Goal: Task Accomplishment & Management: Manage account settings

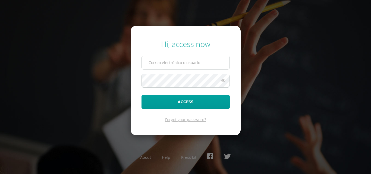
type input "[EMAIL_ADDRESS][DOMAIN_NAME]"
drag, startPoint x: 220, startPoint y: 60, endPoint x: 93, endPoint y: 69, distance: 127.2
click at [93, 69] on div "Hi, access now [EMAIL_ADDRESS][DOMAIN_NAME] Access Forgot your password? About …" at bounding box center [185, 87] width 350 height 105
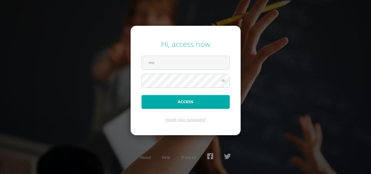
type input "[EMAIL_ADDRESS][DOMAIN_NAME]"
click at [142, 98] on form "Hi, access now [EMAIL_ADDRESS][DOMAIN_NAME] Access Forgot your password?" at bounding box center [186, 80] width 110 height 109
click at [142, 95] on button "Access" at bounding box center [186, 102] width 88 height 14
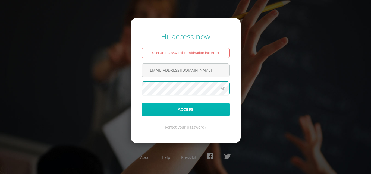
click at [160, 112] on button "Access" at bounding box center [186, 110] width 88 height 14
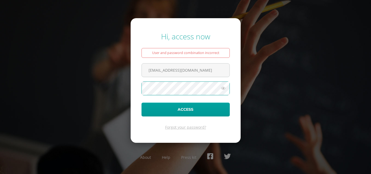
click at [142, 103] on button "Access" at bounding box center [186, 110] width 88 height 14
click at [371, 72] on div "Hi, access now User and password combination incorrect monicaflorencio@osoriosa…" at bounding box center [185, 87] width 375 height 120
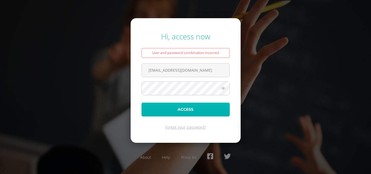
click at [189, 105] on button "Access" at bounding box center [186, 110] width 88 height 14
click at [176, 108] on button "Access" at bounding box center [186, 110] width 88 height 14
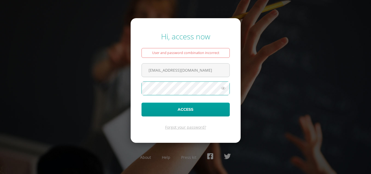
click at [142, 103] on button "Access" at bounding box center [186, 110] width 88 height 14
click at [189, 95] on span at bounding box center [186, 89] width 88 height 14
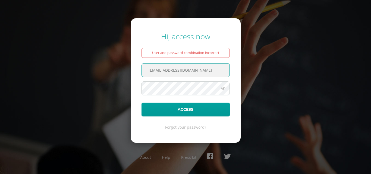
drag, startPoint x: 219, startPoint y: 67, endPoint x: 57, endPoint y: 34, distance: 165.9
click at [57, 34] on div "Hi, access now User and password combination incorrect monicaflorencio@osoriosa…" at bounding box center [185, 87] width 350 height 120
type input "monicaflorencio@osoriosandoval.edu.gt"
click at [142, 103] on button "Access" at bounding box center [186, 110] width 88 height 14
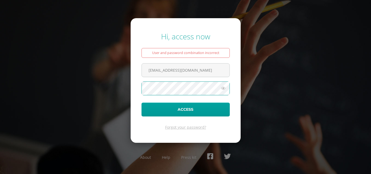
click at [142, 103] on button "Access" at bounding box center [186, 110] width 88 height 14
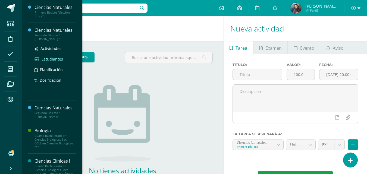
click at [53, 60] on span "Estudiantes" at bounding box center [52, 59] width 21 height 5
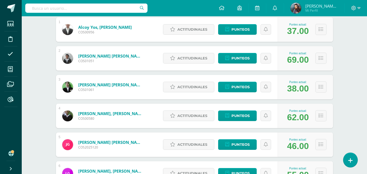
scroll to position [109, 0]
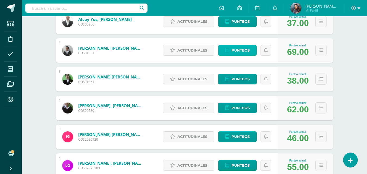
click at [249, 50] on span "Punteos" at bounding box center [240, 50] width 18 height 10
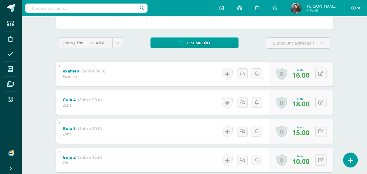
scroll to position [75, 0]
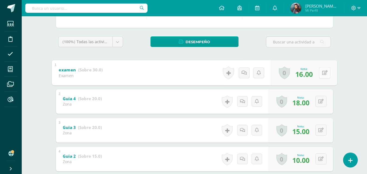
click at [323, 73] on icon at bounding box center [324, 72] width 5 height 5
type input "17"
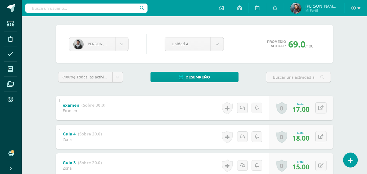
scroll to position [0, 0]
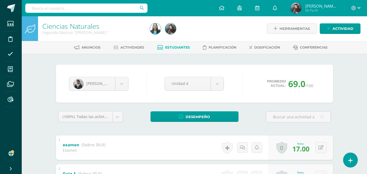
click at [182, 47] on span "Estudiantes" at bounding box center [177, 47] width 25 height 4
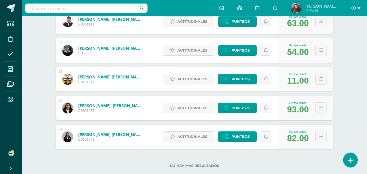
scroll to position [667, 0]
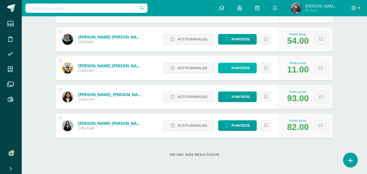
click at [249, 69] on span "Punteos" at bounding box center [240, 68] width 18 height 10
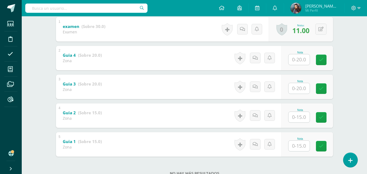
scroll to position [137, 0]
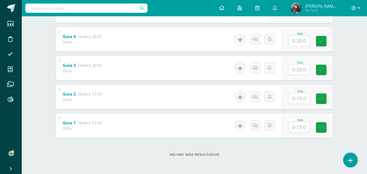
click at [299, 126] on input "text" at bounding box center [299, 127] width 21 height 11
type input "1"
type input "12"
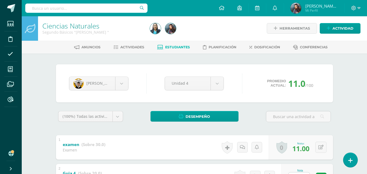
scroll to position [0, 0]
click at [165, 46] on span "Estudiantes" at bounding box center [177, 47] width 25 height 4
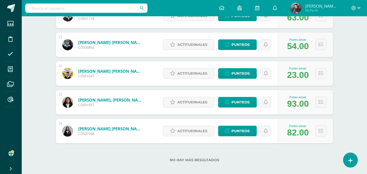
scroll to position [667, 0]
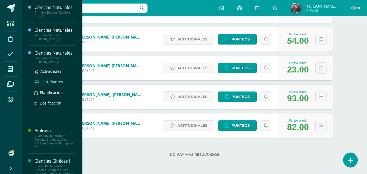
click at [52, 79] on span "Estudiantes" at bounding box center [52, 81] width 21 height 5
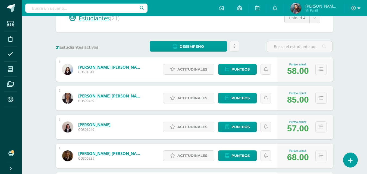
scroll to position [82, 0]
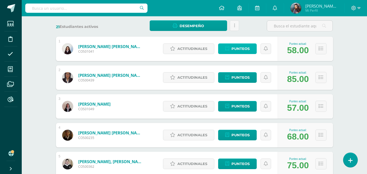
click at [247, 48] on span "Punteos" at bounding box center [240, 49] width 18 height 10
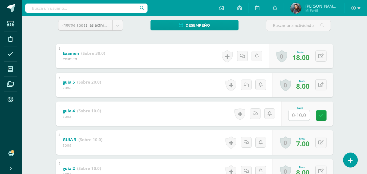
scroll to position [84, 0]
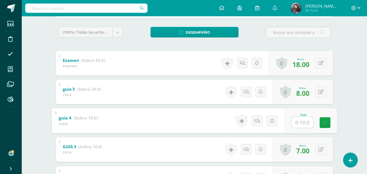
click at [306, 122] on input "text" at bounding box center [302, 122] width 22 height 11
type input "2"
click at [324, 122] on icon at bounding box center [324, 122] width 5 height 5
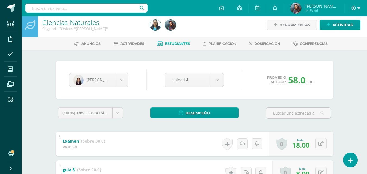
scroll to position [0, 0]
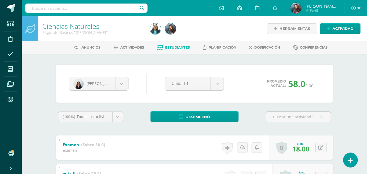
click at [170, 48] on span "Estudiantes" at bounding box center [177, 47] width 25 height 4
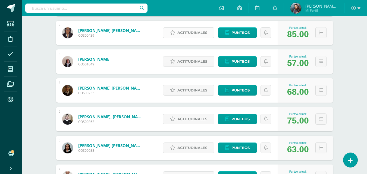
scroll to position [136, 0]
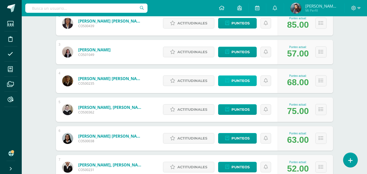
click at [252, 83] on link "Punteos" at bounding box center [237, 81] width 39 height 11
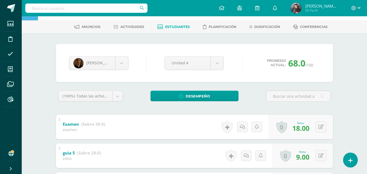
scroll to position [102, 0]
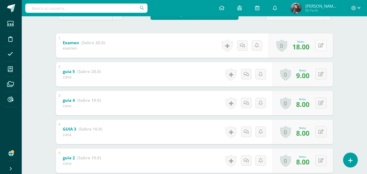
click at [320, 44] on button at bounding box center [320, 45] width 11 height 11
type input "20"
click at [309, 47] on icon at bounding box center [310, 47] width 5 height 5
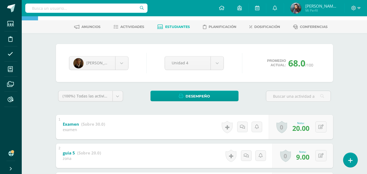
scroll to position [0, 0]
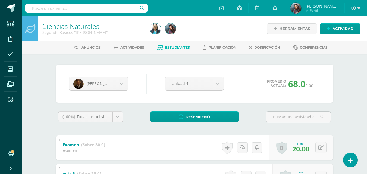
click at [165, 46] on span "Estudiantes" at bounding box center [177, 47] width 25 height 4
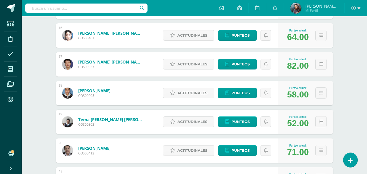
scroll to position [526, 0]
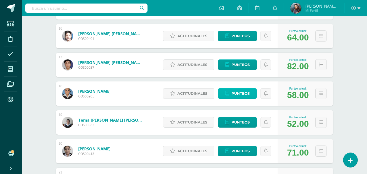
click at [242, 92] on span "Punteos" at bounding box center [240, 94] width 18 height 10
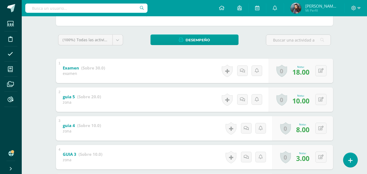
scroll to position [75, 0]
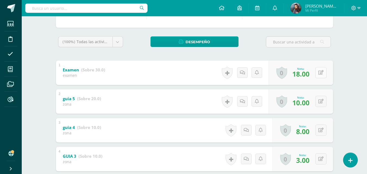
click at [322, 70] on button at bounding box center [320, 72] width 11 height 11
type input "20"
click at [311, 76] on icon at bounding box center [310, 74] width 5 height 5
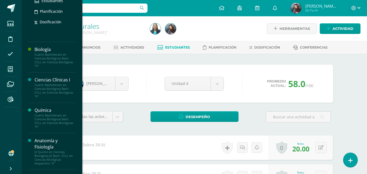
scroll to position [82, 0]
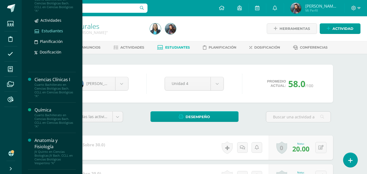
click at [46, 29] on span "Estudiantes" at bounding box center [52, 30] width 21 height 5
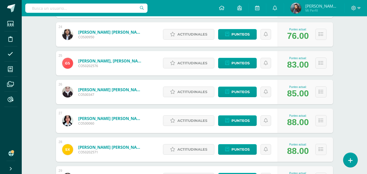
scroll to position [785, 0]
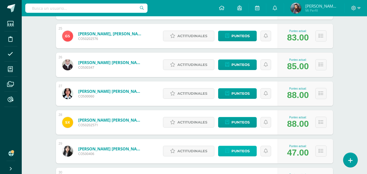
click at [249, 153] on span "Punteos" at bounding box center [240, 151] width 18 height 10
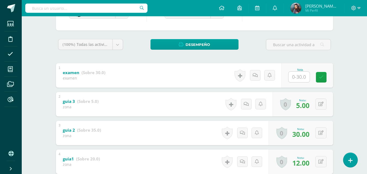
scroll to position [102, 0]
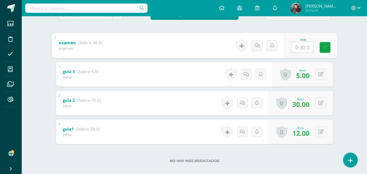
click at [301, 45] on input "text" at bounding box center [302, 47] width 22 height 11
type input "10"
click at [324, 49] on icon at bounding box center [324, 47] width 5 height 5
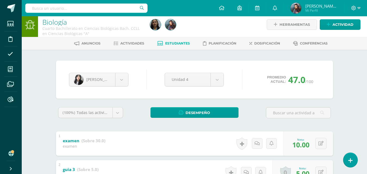
scroll to position [0, 0]
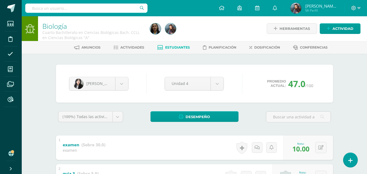
click at [175, 45] on link "Estudiantes" at bounding box center [173, 47] width 33 height 9
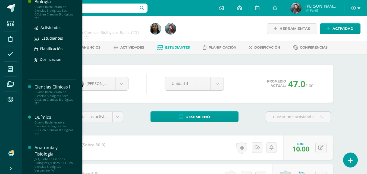
scroll to position [82, 0]
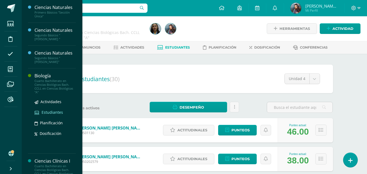
click at [51, 110] on span "Estudiantes" at bounding box center [52, 112] width 21 height 5
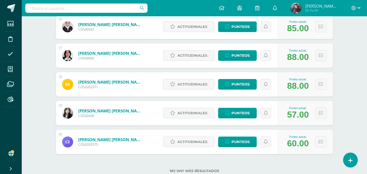
scroll to position [840, 0]
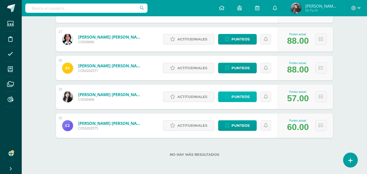
click at [243, 98] on span "Punteos" at bounding box center [240, 97] width 18 height 10
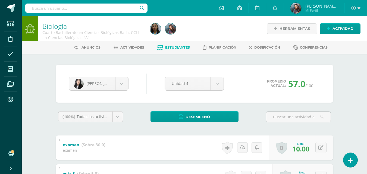
click at [174, 46] on span "Estudiantes" at bounding box center [177, 47] width 25 height 4
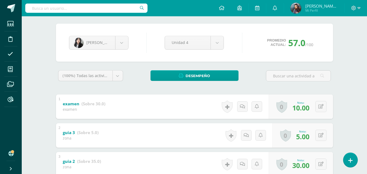
scroll to position [108, 0]
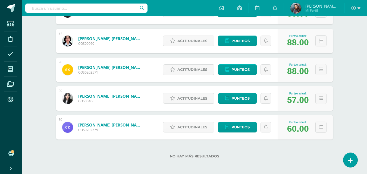
scroll to position [840, 0]
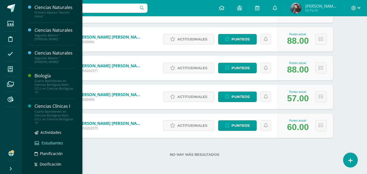
click at [58, 141] on span "Estudiantes" at bounding box center [52, 142] width 21 height 5
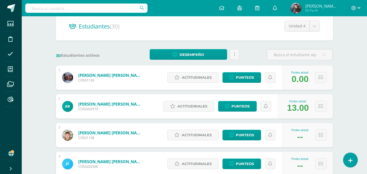
scroll to position [54, 0]
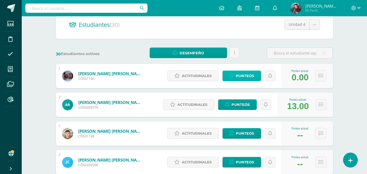
click at [256, 77] on link "Punteos" at bounding box center [241, 76] width 39 height 11
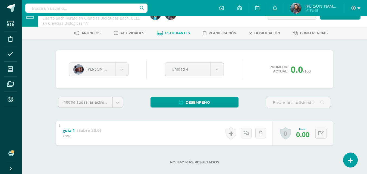
scroll to position [22, 0]
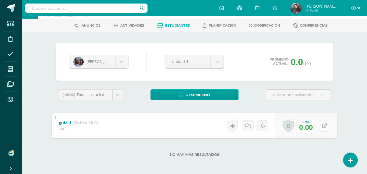
click at [324, 127] on button at bounding box center [324, 125] width 11 height 11
type input "17"
click at [306, 129] on link at bounding box center [310, 127] width 11 height 11
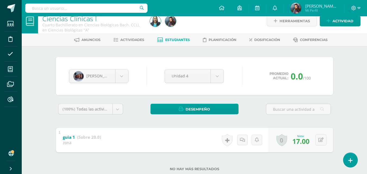
scroll to position [0, 0]
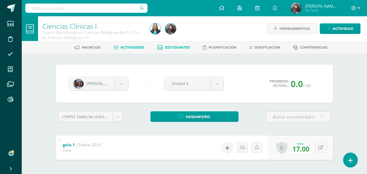
click at [135, 44] on link "Actividades" at bounding box center [129, 47] width 31 height 9
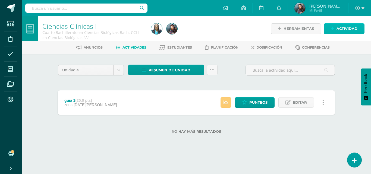
click at [342, 29] on span "Actividad" at bounding box center [347, 29] width 21 height 10
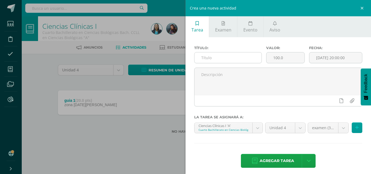
click at [239, 55] on input "text" at bounding box center [228, 57] width 67 height 11
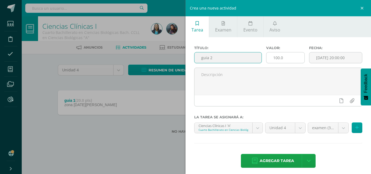
type input "guia 2"
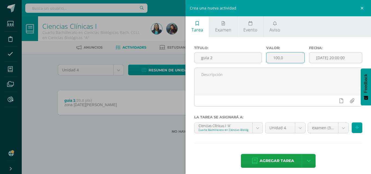
drag, startPoint x: 289, startPoint y: 59, endPoint x: 264, endPoint y: 61, distance: 25.7
click at [264, 61] on div "Valor: 100.0" at bounding box center [285, 57] width 43 height 22
type input "30"
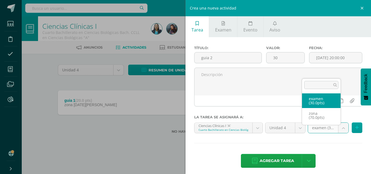
click at [335, 128] on body "Estudiantes Disciplina Asistencia Mis cursos Archivos Reportes Soporte Ayuda Re…" at bounding box center [185, 75] width 371 height 151
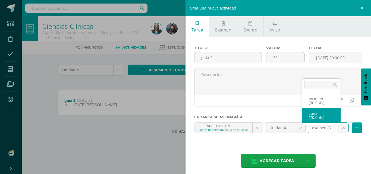
select select "123325"
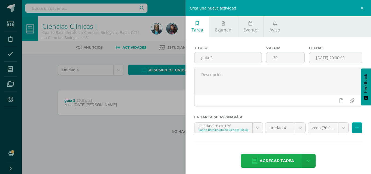
click at [284, 160] on span "Agregar tarea" at bounding box center [277, 160] width 35 height 13
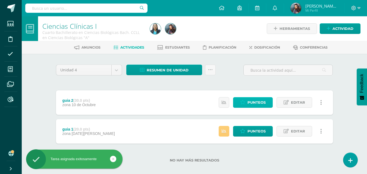
click at [259, 103] on span "Punteos" at bounding box center [256, 103] width 18 height 10
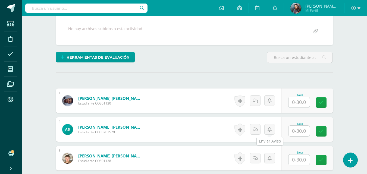
scroll to position [110, 0]
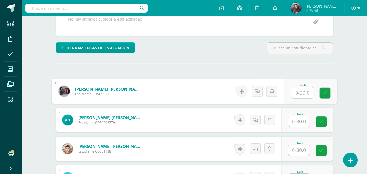
click at [296, 95] on input "text" at bounding box center [302, 92] width 22 height 11
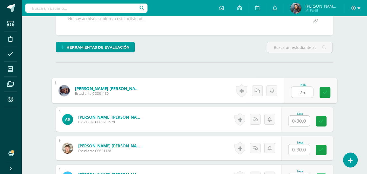
type input "25"
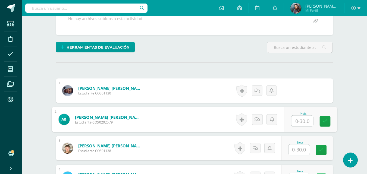
scroll to position [111, 0]
type input "20"
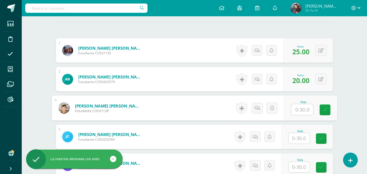
scroll to position [165, 0]
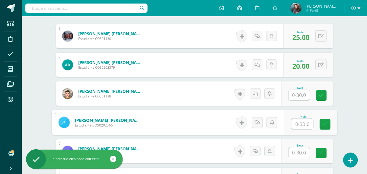
click at [298, 125] on input "text" at bounding box center [302, 124] width 22 height 11
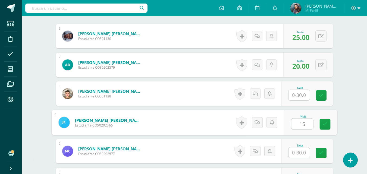
type input "15"
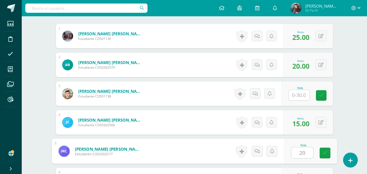
type input "20"
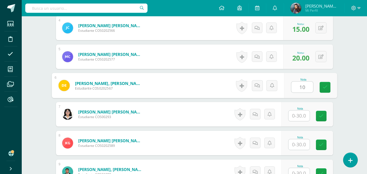
type input "10"
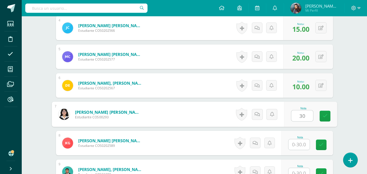
type input "30"
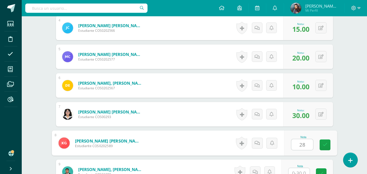
type input "28"
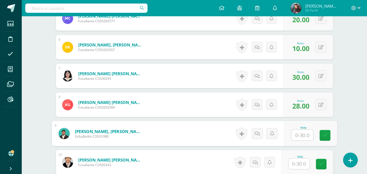
scroll to position [346, 0]
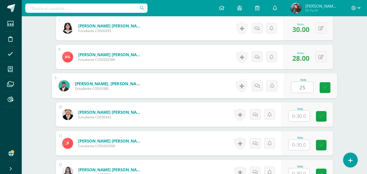
type input "25"
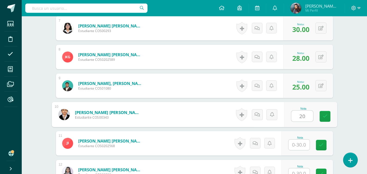
type input "20"
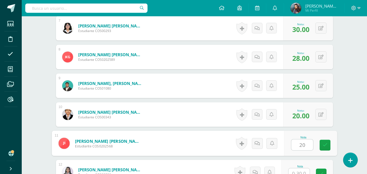
type input "20"
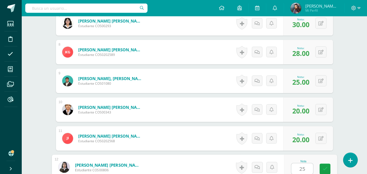
type input "25"
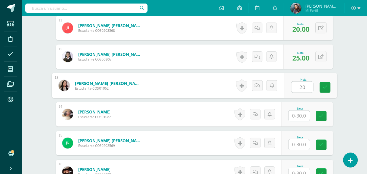
type input "20"
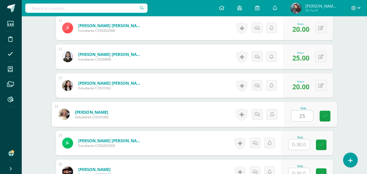
type input "25"
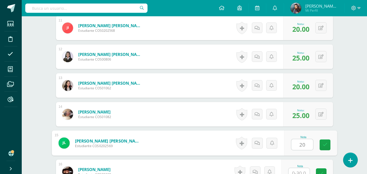
type input "20"
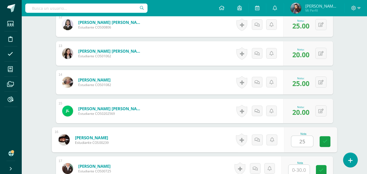
scroll to position [574, 0]
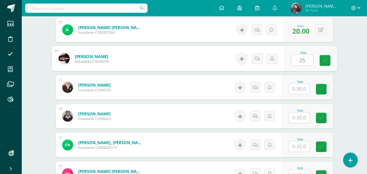
type input "25"
click at [296, 89] on input "text" at bounding box center [299, 89] width 21 height 11
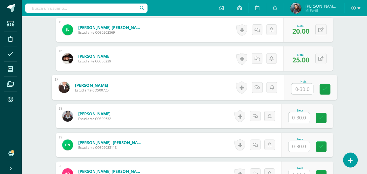
type input "2"
type input "18"
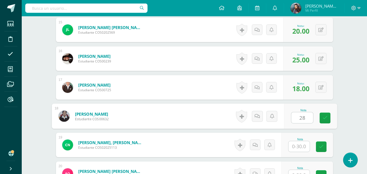
type input "28"
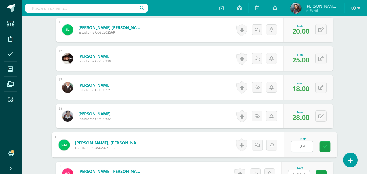
type input "28"
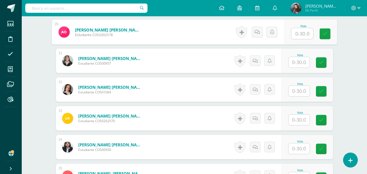
scroll to position [717, 0]
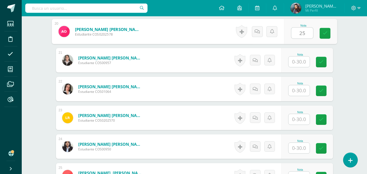
type input "25"
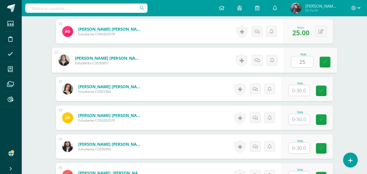
type input "25"
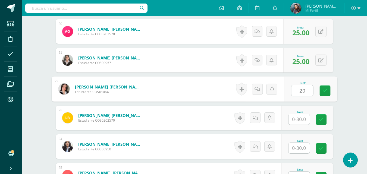
type input "20"
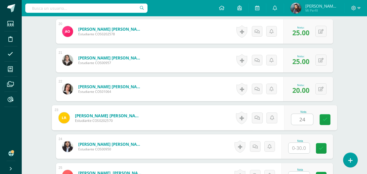
type input "24"
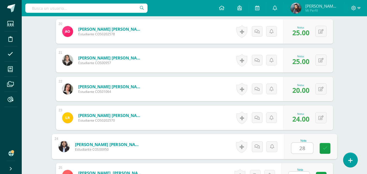
type input "28"
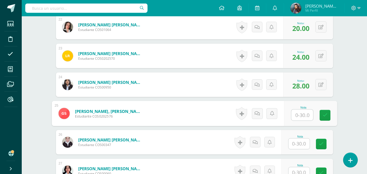
scroll to position [806, 0]
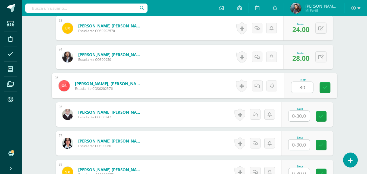
type input "30"
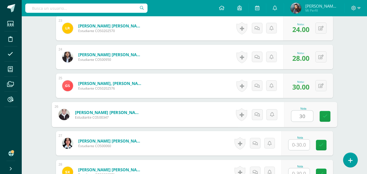
type input "30"
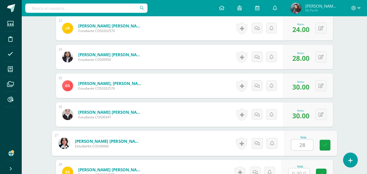
type input "28"
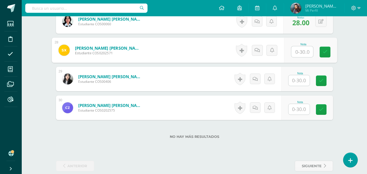
scroll to position [936, 0]
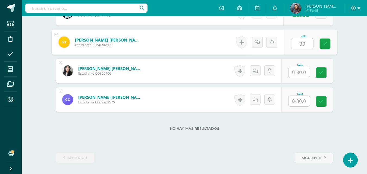
type input "30"
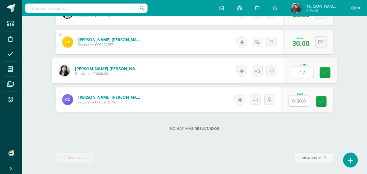
type input "17"
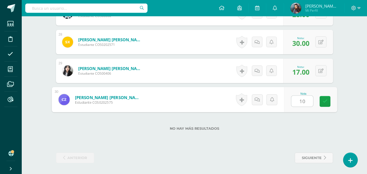
type input "10"
click at [296, 90] on div "Nota 10" at bounding box center [310, 99] width 53 height 25
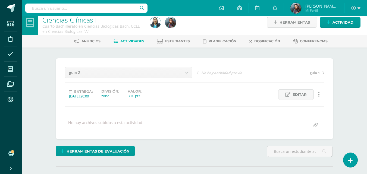
scroll to position [0, 0]
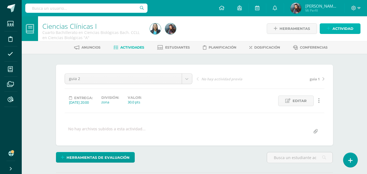
click at [349, 28] on span "Actividad" at bounding box center [343, 29] width 21 height 10
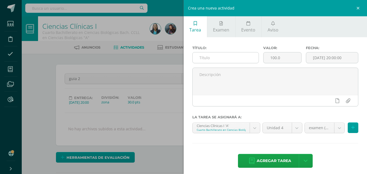
click at [238, 57] on input "text" at bounding box center [226, 57] width 66 height 11
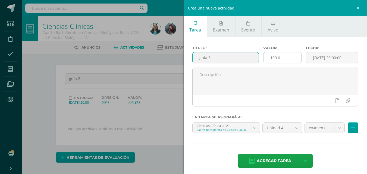
type input "guia 3"
click at [289, 52] on div "100.0" at bounding box center [282, 57] width 38 height 11
click at [289, 56] on input "100.0" at bounding box center [283, 57] width 38 height 11
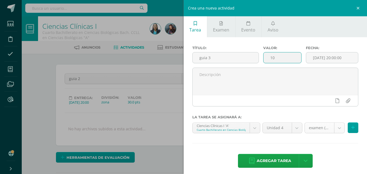
type input "10"
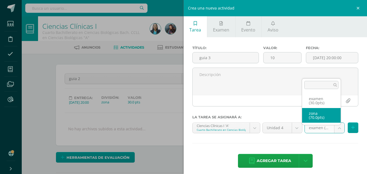
select select "123325"
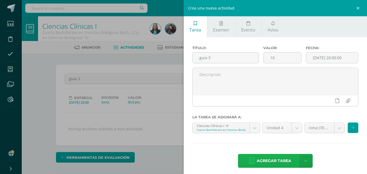
click at [266, 157] on span "Agregar tarea" at bounding box center [274, 160] width 35 height 13
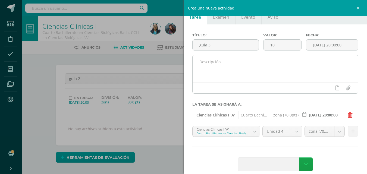
scroll to position [20, 0]
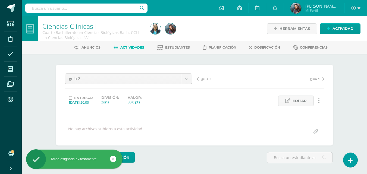
scroll to position [0, 0]
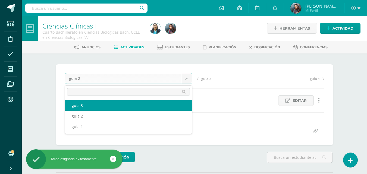
select select "/dashboard/teacher/grade-activity/125025/"
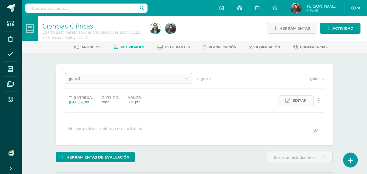
scroll to position [1, 0]
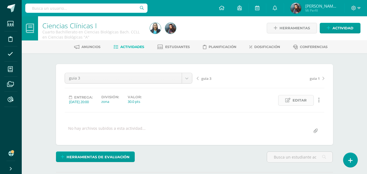
click at [293, 98] on span "Editar" at bounding box center [300, 100] width 14 height 10
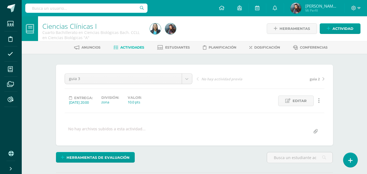
scroll to position [27, 0]
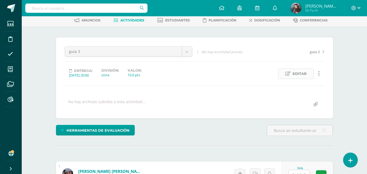
click at [303, 75] on span "Editar" at bounding box center [300, 74] width 14 height 10
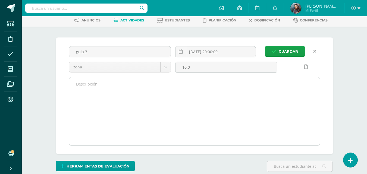
scroll to position [27, 0]
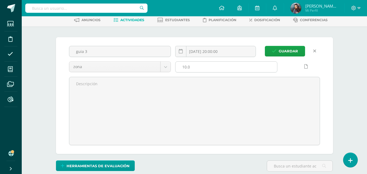
click at [195, 67] on input "10.0" at bounding box center [226, 67] width 102 height 11
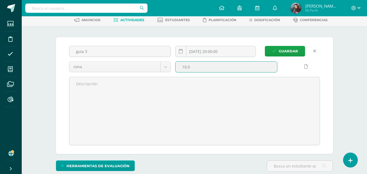
click at [195, 67] on input "10.0" at bounding box center [226, 67] width 102 height 11
type input "1"
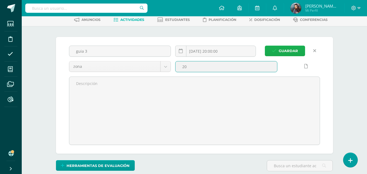
type input "20"
click at [293, 48] on span "Guardar" at bounding box center [288, 51] width 19 height 10
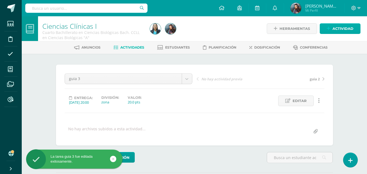
scroll to position [0, 0]
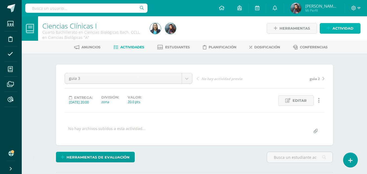
click at [334, 29] on span "Actividad" at bounding box center [343, 28] width 21 height 10
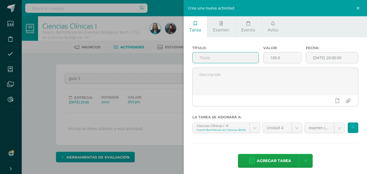
click at [235, 52] on input "text" at bounding box center [226, 57] width 66 height 11
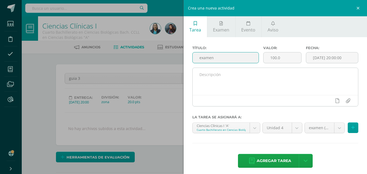
scroll to position [1, 0]
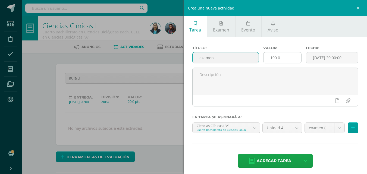
type input "examen"
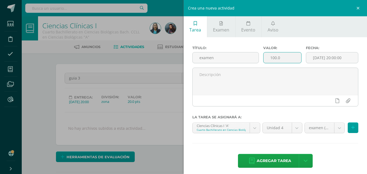
drag, startPoint x: 284, startPoint y: 56, endPoint x: 258, endPoint y: 57, distance: 26.1
click at [258, 57] on div "Título: examen Valor: 100.0 Fecha: 2025-10-10 20:00:00" at bounding box center [275, 57] width 171 height 22
type input "30"
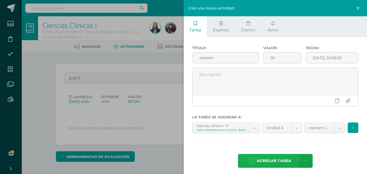
scroll to position [1, 0]
click at [290, 159] on link "Agregar tarea" at bounding box center [270, 161] width 64 height 14
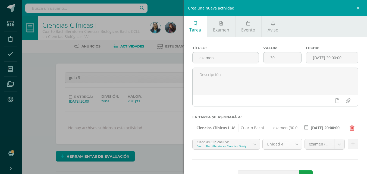
scroll to position [20, 0]
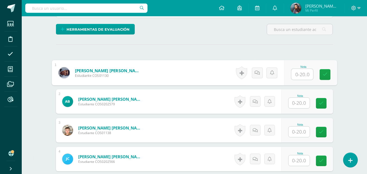
scroll to position [128, 0]
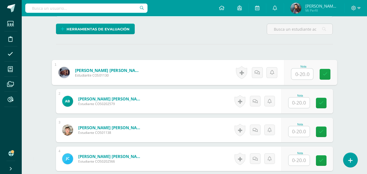
click at [298, 72] on input "text" at bounding box center [302, 74] width 22 height 11
type input "18"
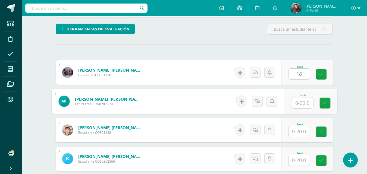
scroll to position [129, 0]
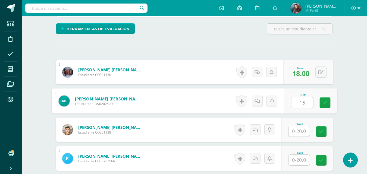
type input "15"
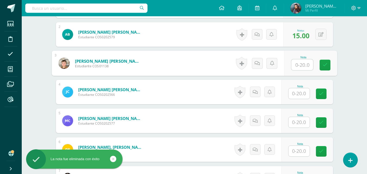
scroll to position [211, 0]
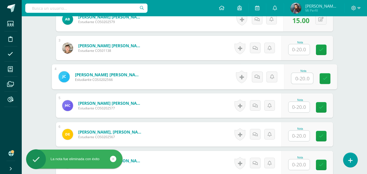
click at [299, 79] on input "text" at bounding box center [302, 78] width 22 height 11
type input "15"
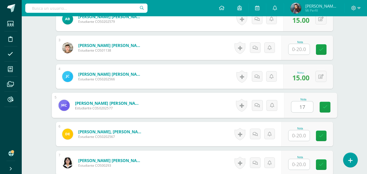
type input "17"
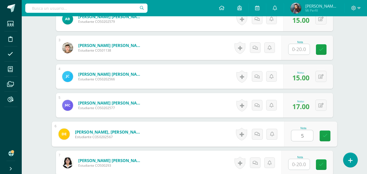
type input "5"
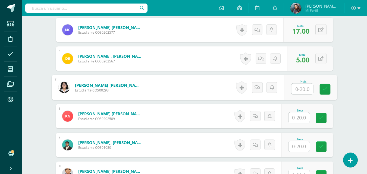
scroll to position [292, 0]
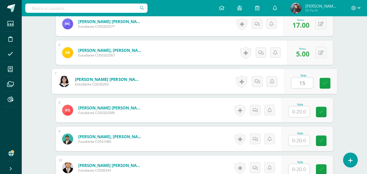
type input "15"
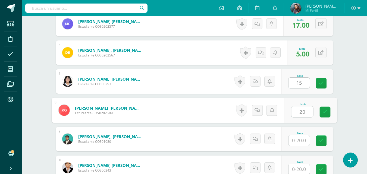
type input "20"
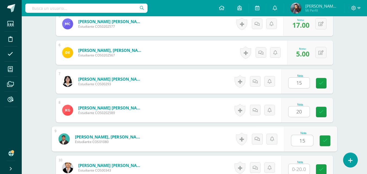
type input "15"
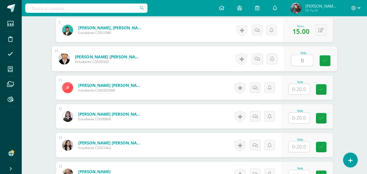
scroll to position [402, 0]
type input "018"
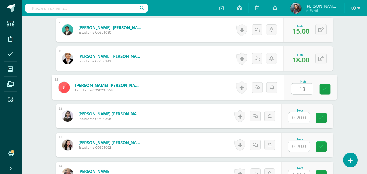
type input "18"
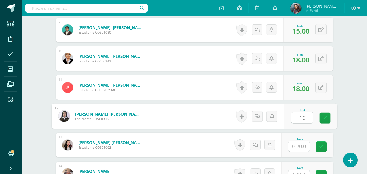
type input "16"
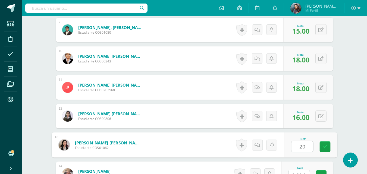
type input "20"
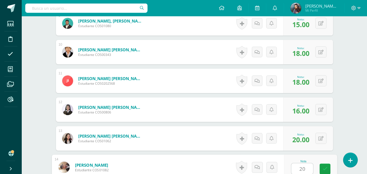
type input "20"
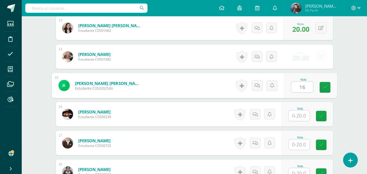
type input "16"
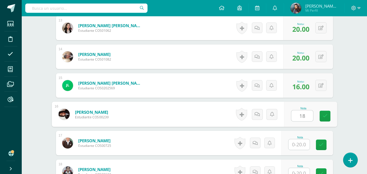
type input "18"
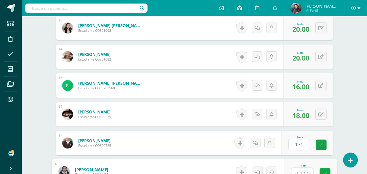
scroll to position [523, 0]
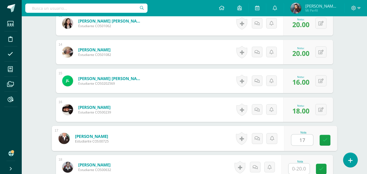
type input "17"
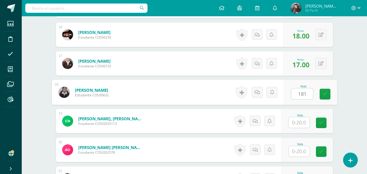
scroll to position [605, 0]
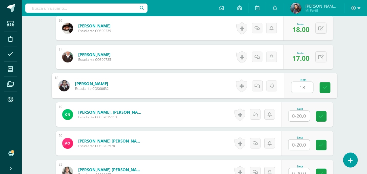
type input "18"
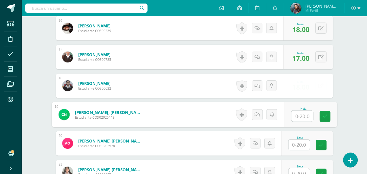
type input "5"
type input "20"
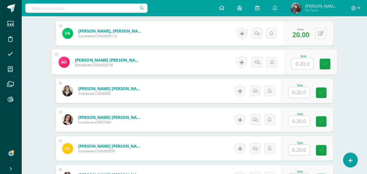
scroll to position [686, 0]
type input "20"
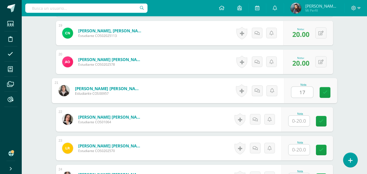
type input "17"
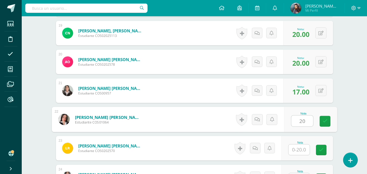
type input "20"
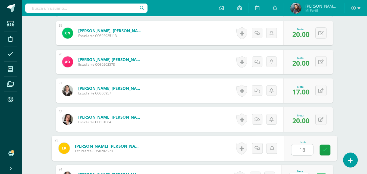
type input "18"
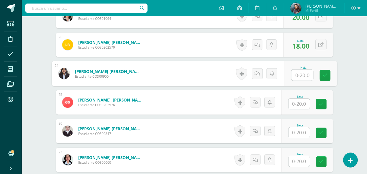
scroll to position [805, 0]
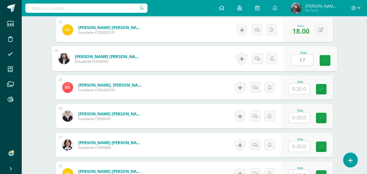
type input "17"
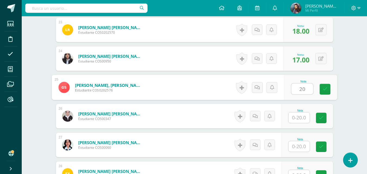
type input "20"
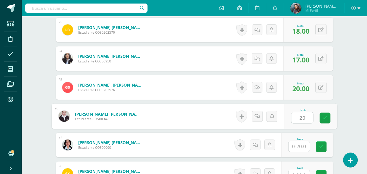
type input "20"
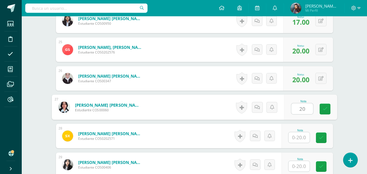
scroll to position [886, 0]
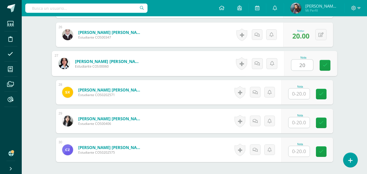
type input "20"
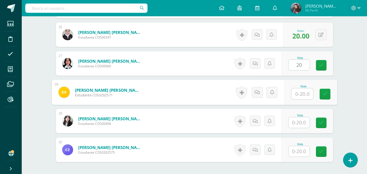
click at [304, 91] on input "text" at bounding box center [302, 94] width 22 height 11
type input "20"
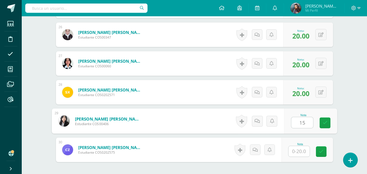
type input "15"
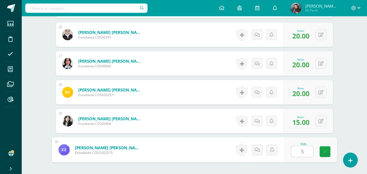
type input "5"
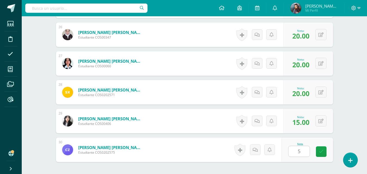
click at [331, 152] on div "Nota 5" at bounding box center [307, 150] width 52 height 24
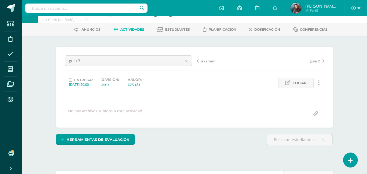
scroll to position [0, 0]
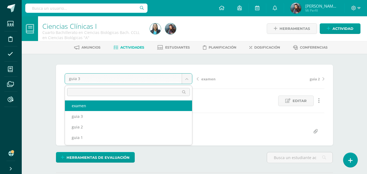
select select "/dashboard/teacher/grade-activity/125026/"
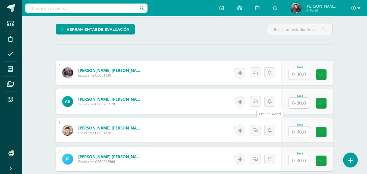
scroll to position [128, 0]
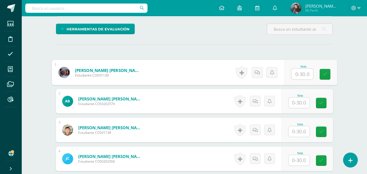
click at [300, 73] on input "text" at bounding box center [302, 74] width 22 height 11
type input "28"
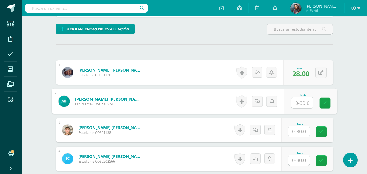
scroll to position [129, 0]
type input "25"
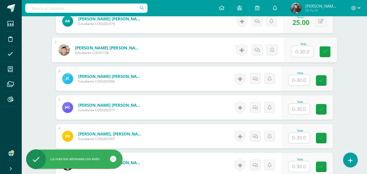
scroll to position [210, 0]
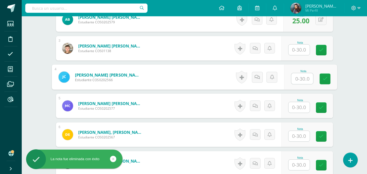
click at [300, 76] on input "text" at bounding box center [302, 78] width 22 height 11
type input "20"
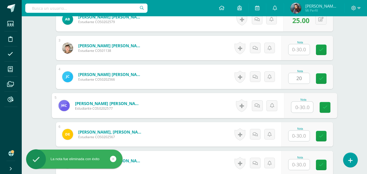
scroll to position [211, 0]
type input "20"
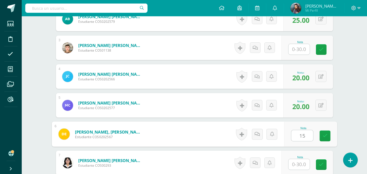
type input "15"
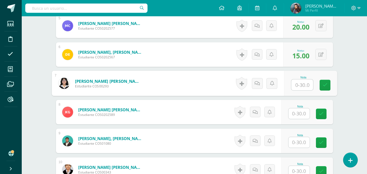
scroll to position [292, 0]
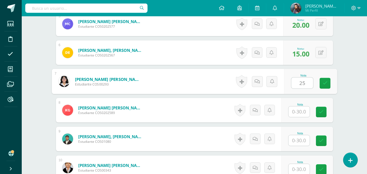
type input "25"
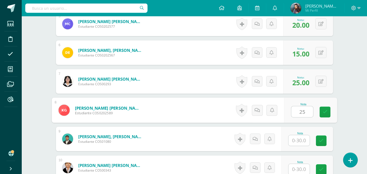
type input "25"
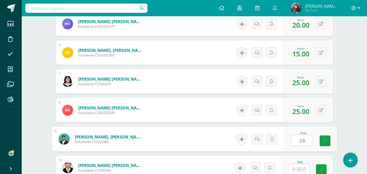
type input "28"
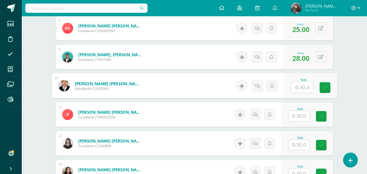
scroll to position [402, 0]
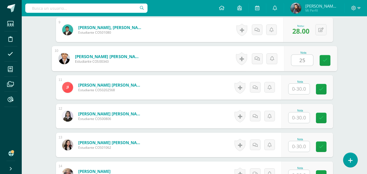
type input "25"
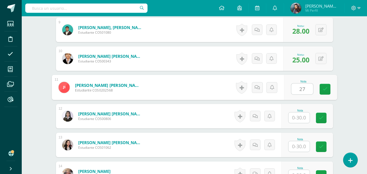
type input "27"
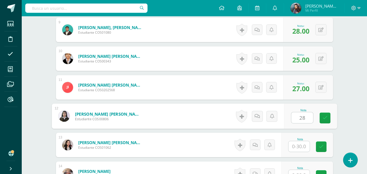
type input "28"
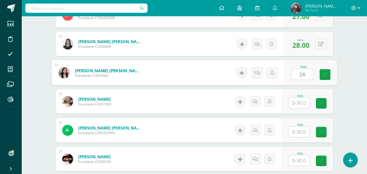
scroll to position [483, 0]
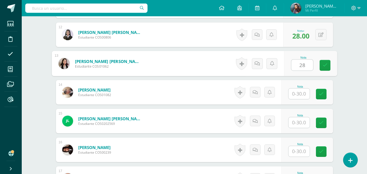
type input "28"
click at [303, 96] on input "text" at bounding box center [299, 94] width 21 height 11
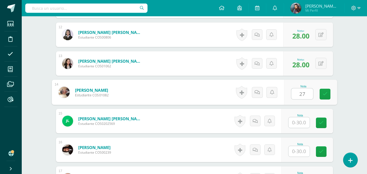
type input "27"
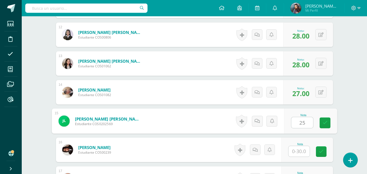
type input "25"
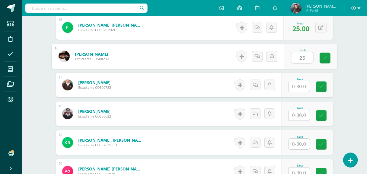
scroll to position [619, 0]
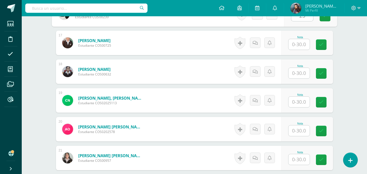
type input "25"
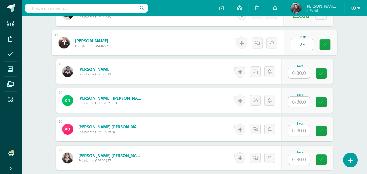
type input "25"
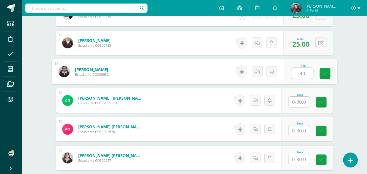
type input "30"
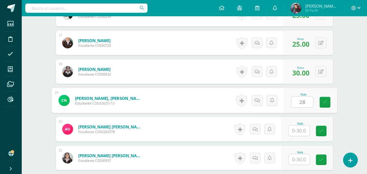
type input "28"
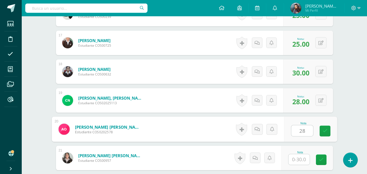
type input "28"
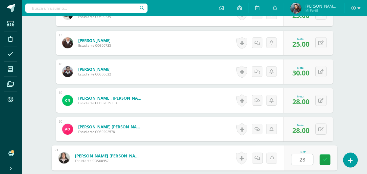
type input "28"
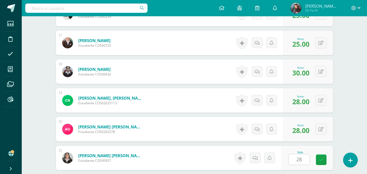
scroll to position [720, 0]
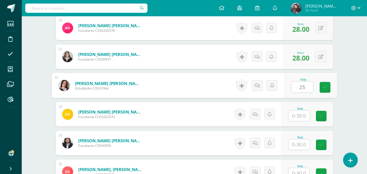
type input "25"
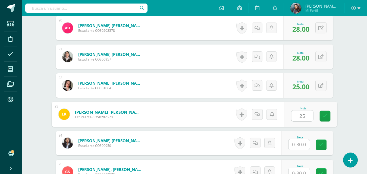
type input "25"
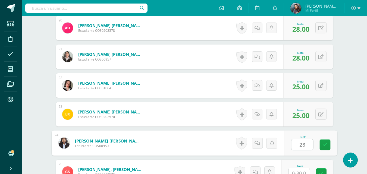
type input "28"
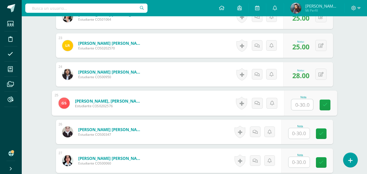
scroll to position [806, 0]
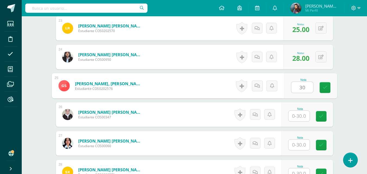
type input "30"
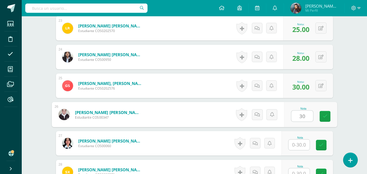
type input "30"
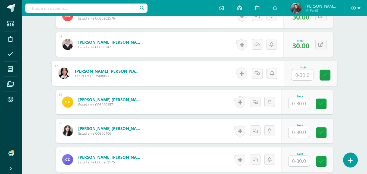
scroll to position [888, 0]
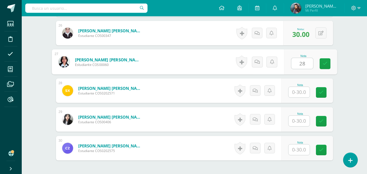
type input "28"
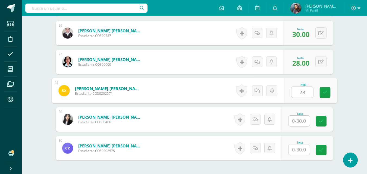
type input "28"
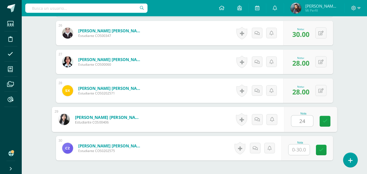
type input "24"
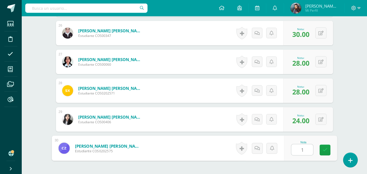
type input "15"
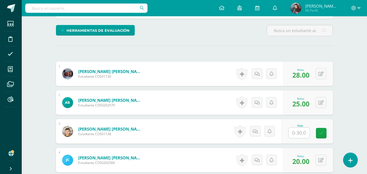
scroll to position [0, 0]
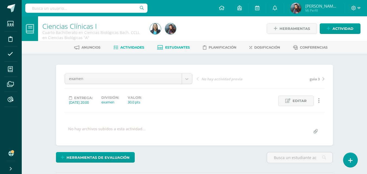
click at [181, 47] on span "Estudiantes" at bounding box center [177, 47] width 25 height 4
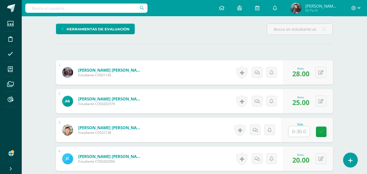
scroll to position [136, 0]
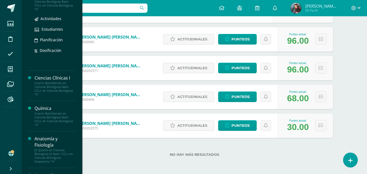
scroll to position [109, 0]
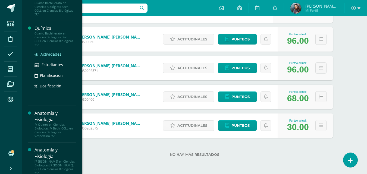
click at [37, 52] on span at bounding box center [37, 54] width 4 height 5
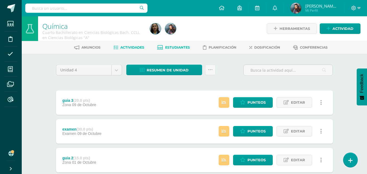
click at [180, 45] on span "Estudiantes" at bounding box center [177, 47] width 25 height 4
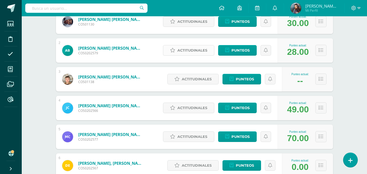
scroll to position [54, 0]
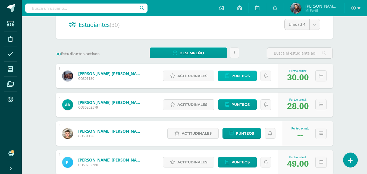
click at [246, 77] on span "Punteos" at bounding box center [240, 76] width 18 height 10
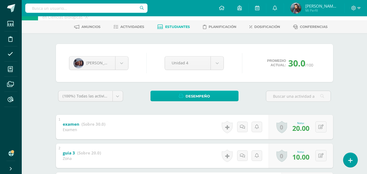
scroll to position [102, 0]
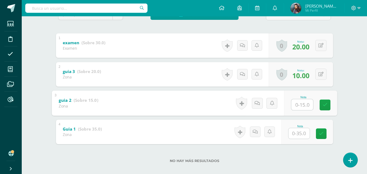
click at [303, 105] on input "text" at bounding box center [302, 104] width 22 height 11
type input "10"
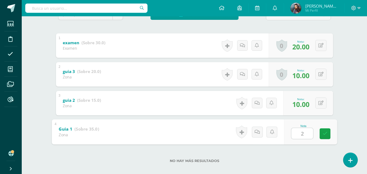
type input "20"
click at [324, 130] on link at bounding box center [324, 133] width 11 height 11
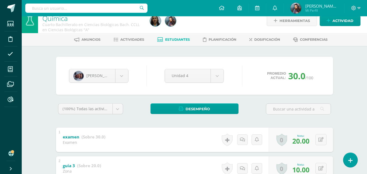
scroll to position [0, 0]
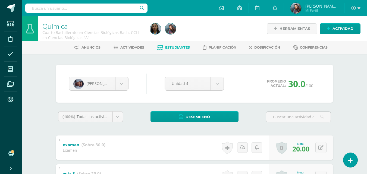
click at [175, 46] on span "Estudiantes" at bounding box center [177, 47] width 25 height 4
click at [174, 47] on span "Estudiantes" at bounding box center [177, 47] width 25 height 4
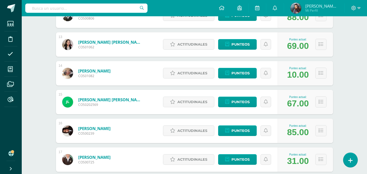
scroll to position [435, 0]
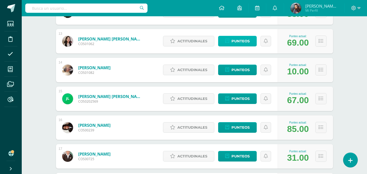
click at [242, 37] on span "Punteos" at bounding box center [240, 41] width 18 height 10
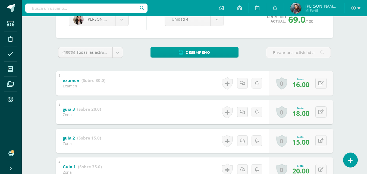
scroll to position [75, 0]
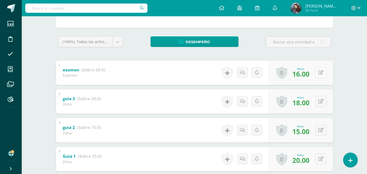
click at [322, 72] on icon at bounding box center [320, 72] width 5 height 5
type input "17"
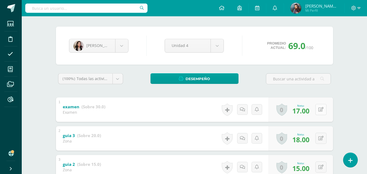
scroll to position [0, 0]
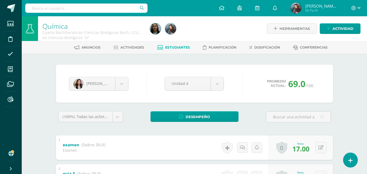
click at [183, 47] on span "Estudiantes" at bounding box center [177, 47] width 25 height 4
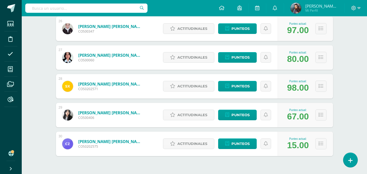
scroll to position [838, 0]
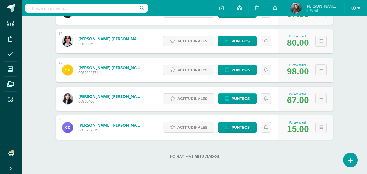
click at [356, 4] on div at bounding box center [356, 8] width 22 height 16
click at [359, 8] on icon at bounding box center [359, 8] width 3 height 5
click at [345, 38] on span "Cerrar sesión" at bounding box center [342, 37] width 24 height 5
